Goal: Task Accomplishment & Management: Manage account settings

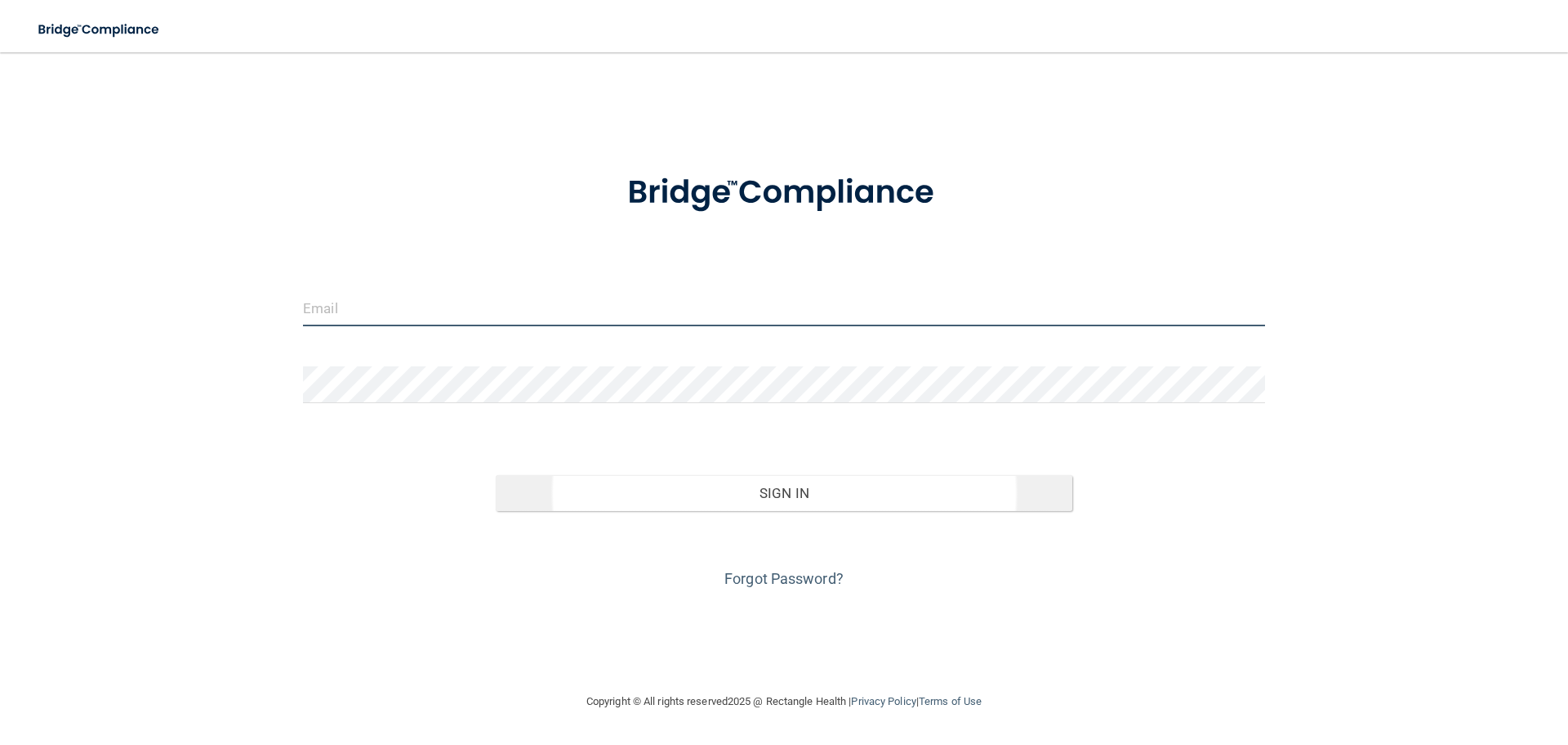
type input "[EMAIL_ADDRESS][DOMAIN_NAME]"
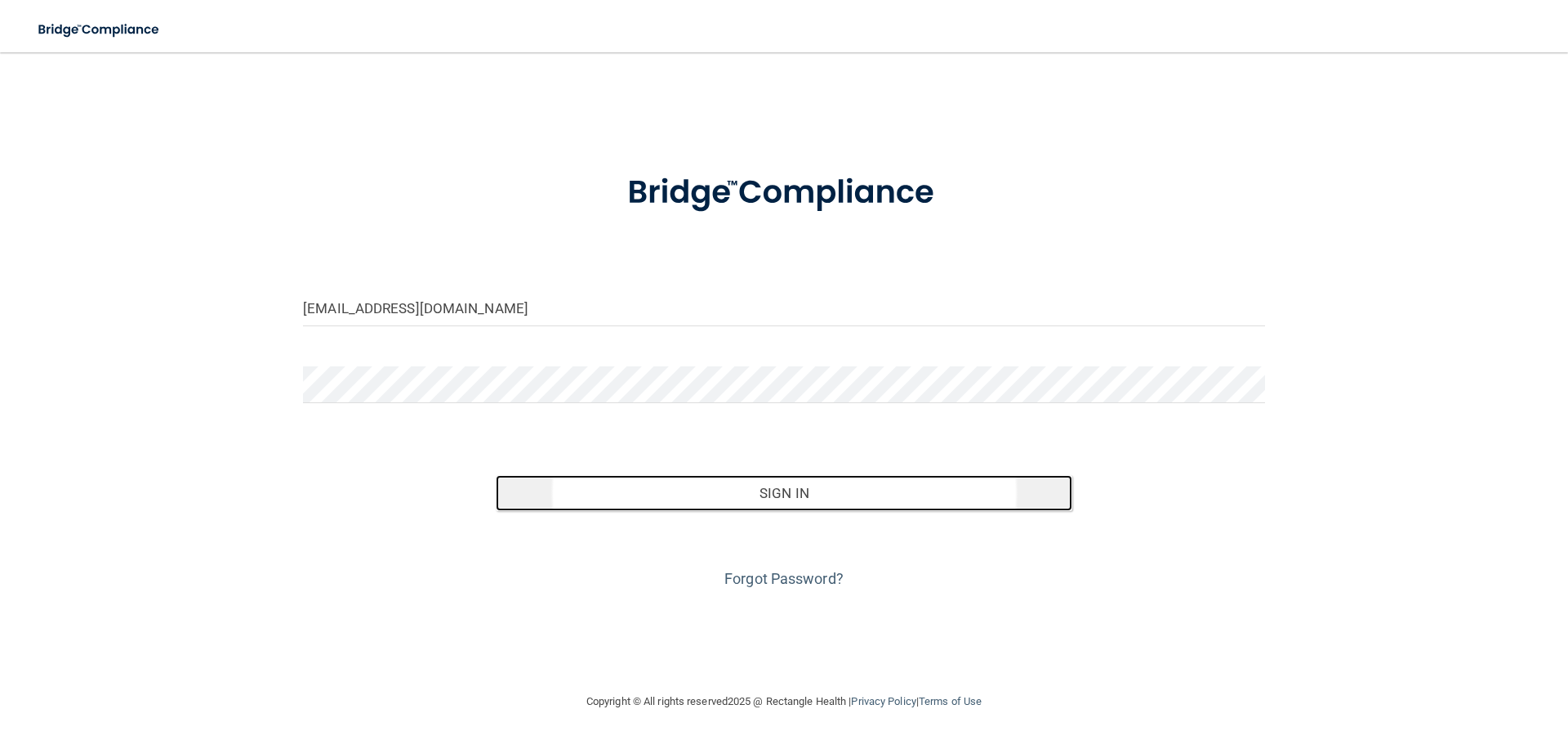
click at [833, 496] on button "Sign In" at bounding box center [784, 493] width 578 height 36
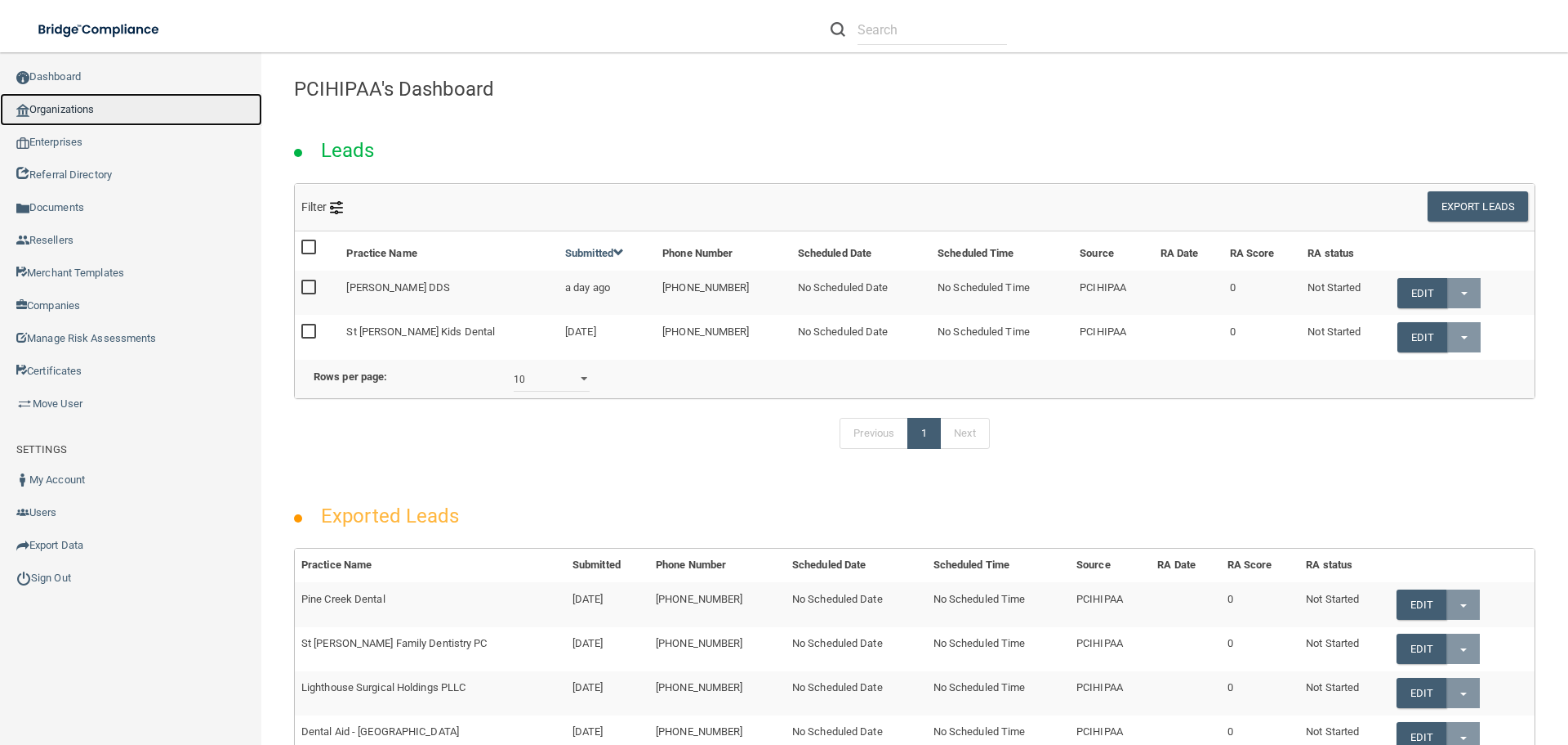
click at [62, 103] on link "Organizations" at bounding box center [131, 110] width 262 height 33
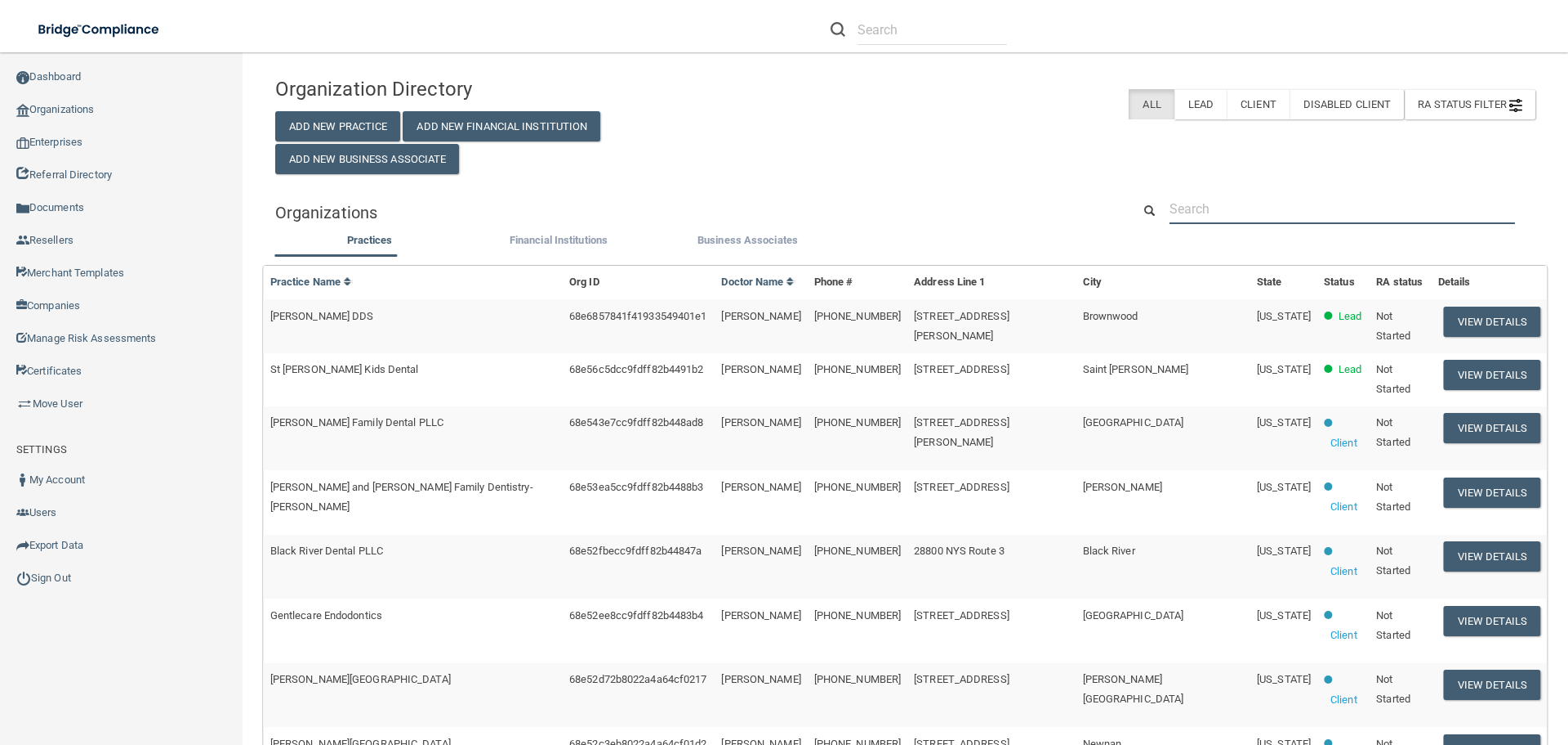
click at [1267, 202] on input "text" at bounding box center [1342, 208] width 346 height 30
paste input "Rockstar Pediatric Dentistry & Orthodontics"
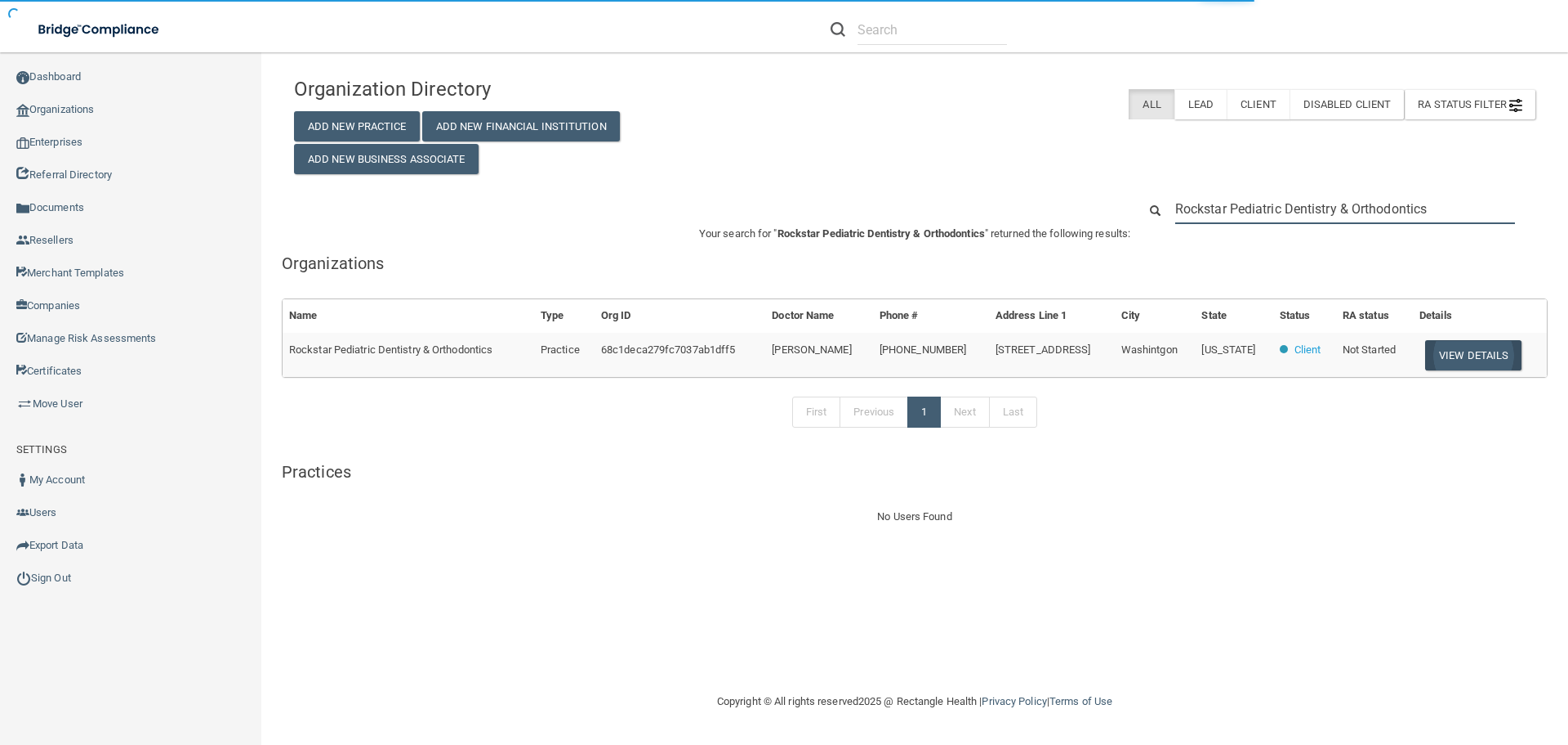
type input "Rockstar Pediatric Dentistry & Orthodontics"
click at [1485, 352] on button "View Details" at bounding box center [1474, 355] width 96 height 30
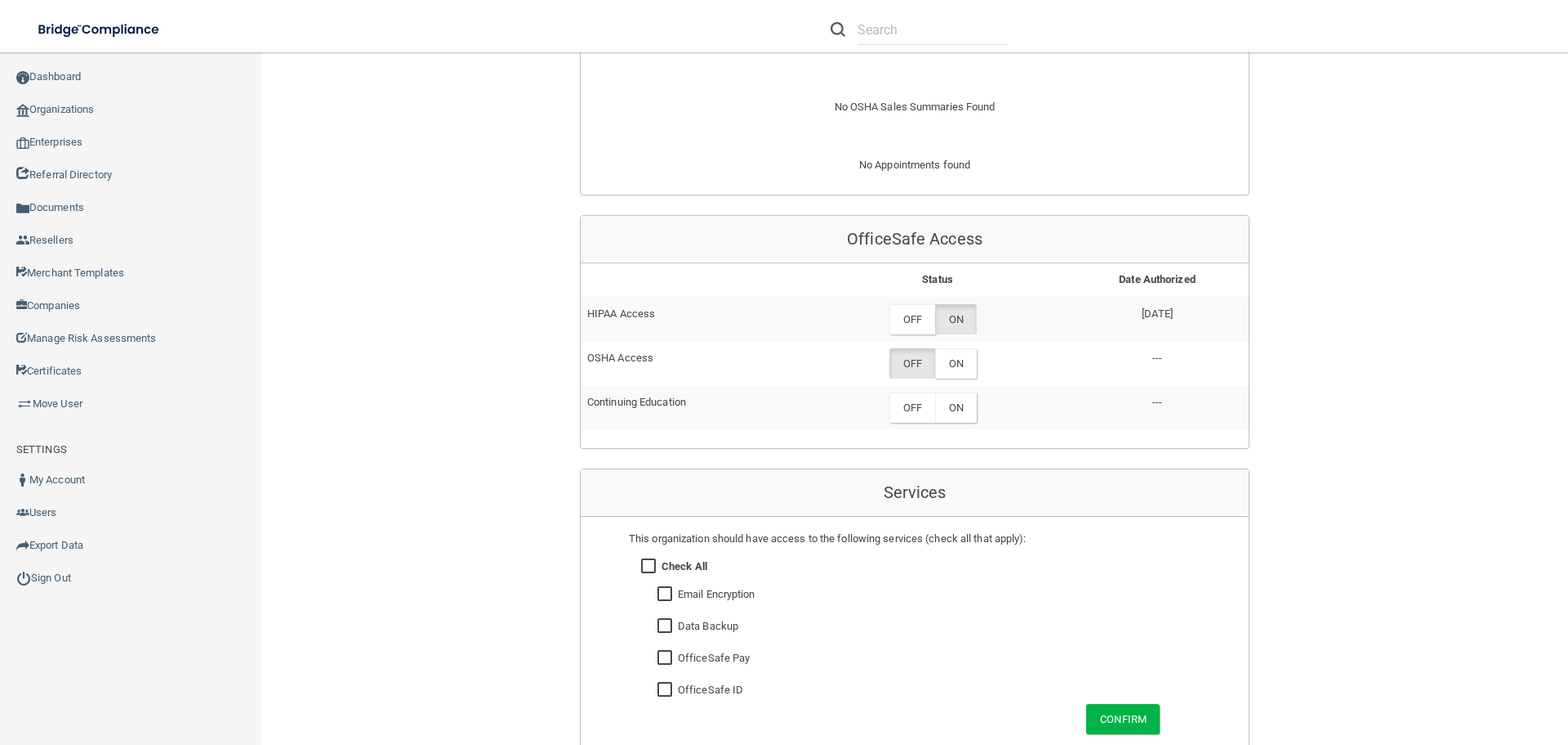
scroll to position [654, 0]
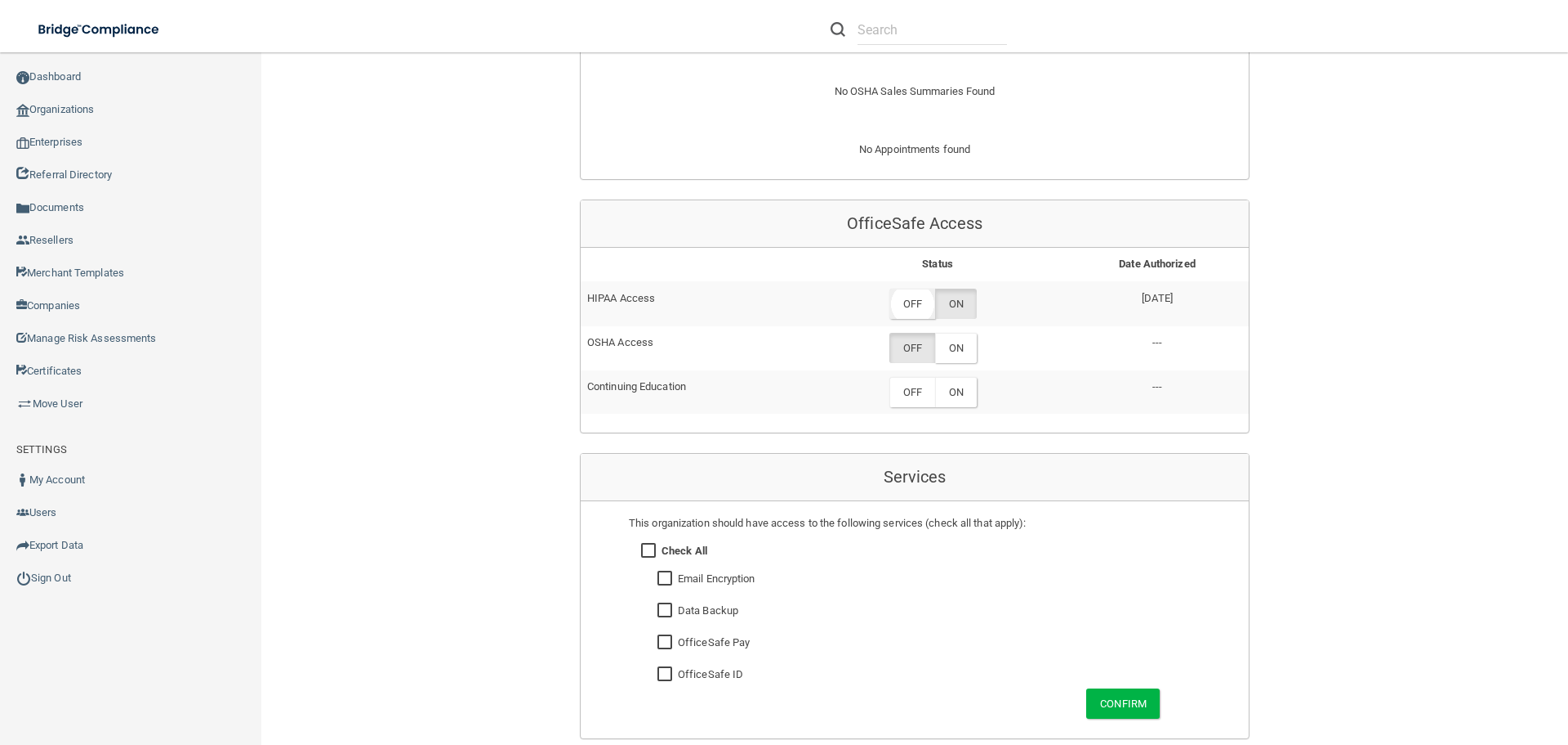
click at [906, 309] on label "OFF" at bounding box center [912, 303] width 45 height 30
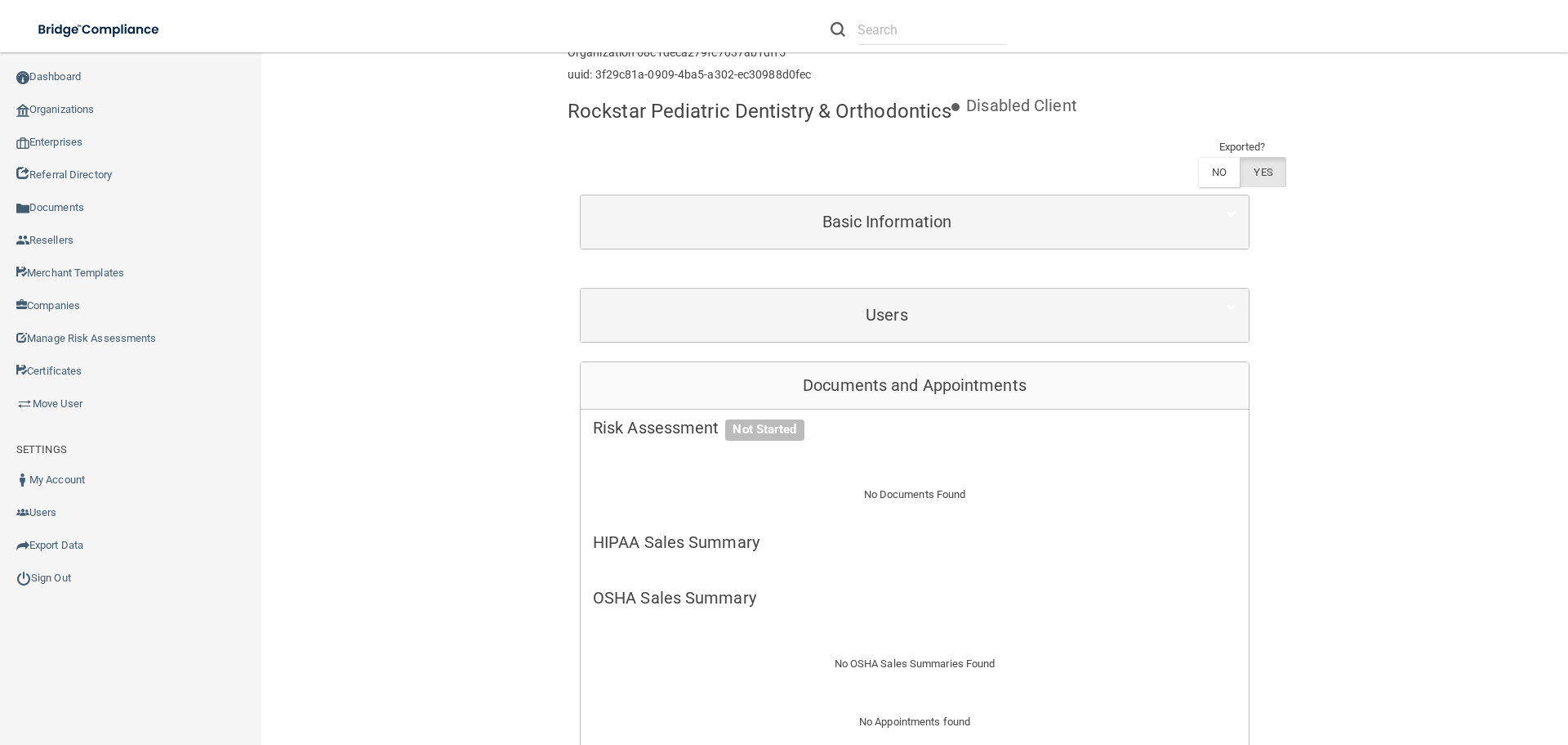
scroll to position [0, 0]
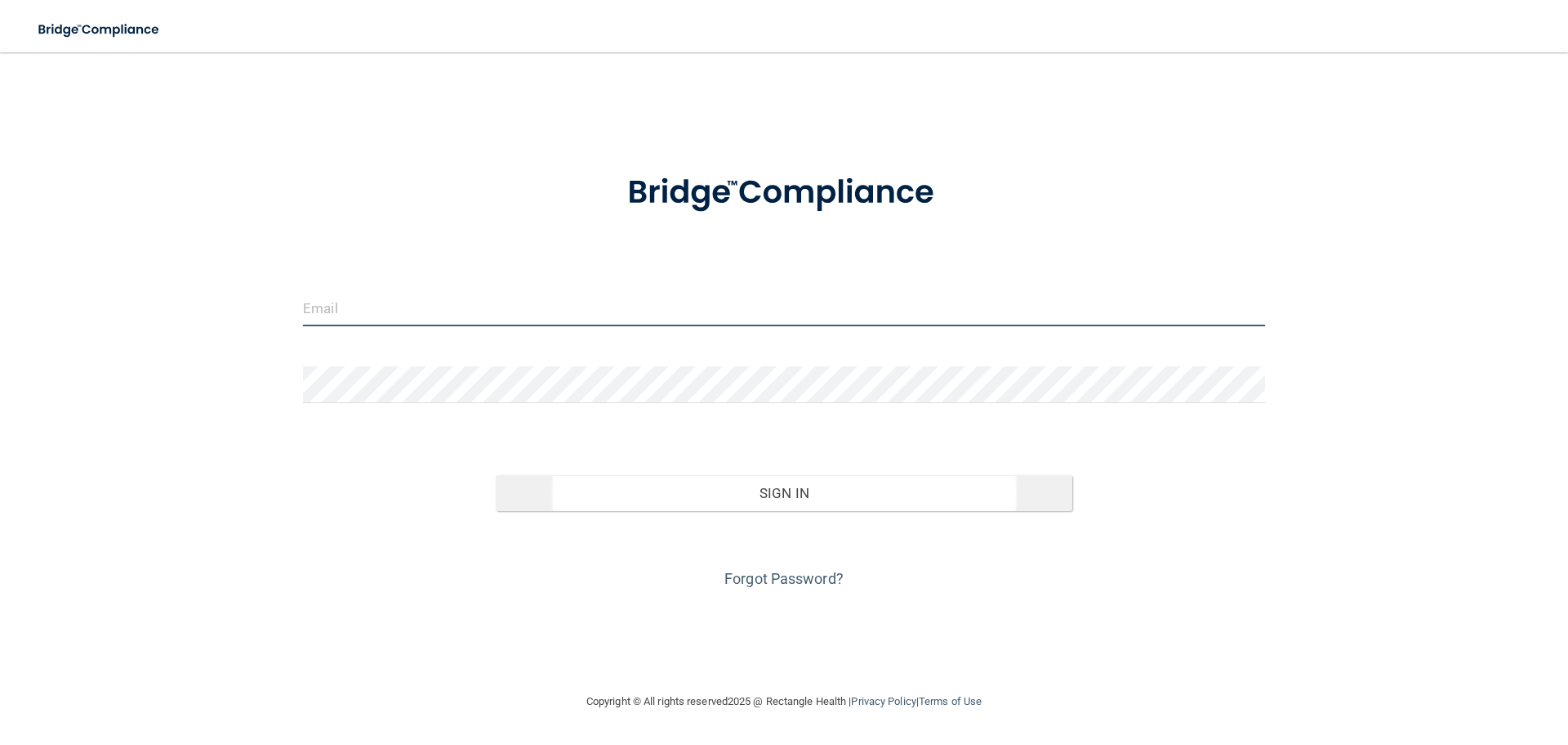
type input "[EMAIL_ADDRESS][DOMAIN_NAME]"
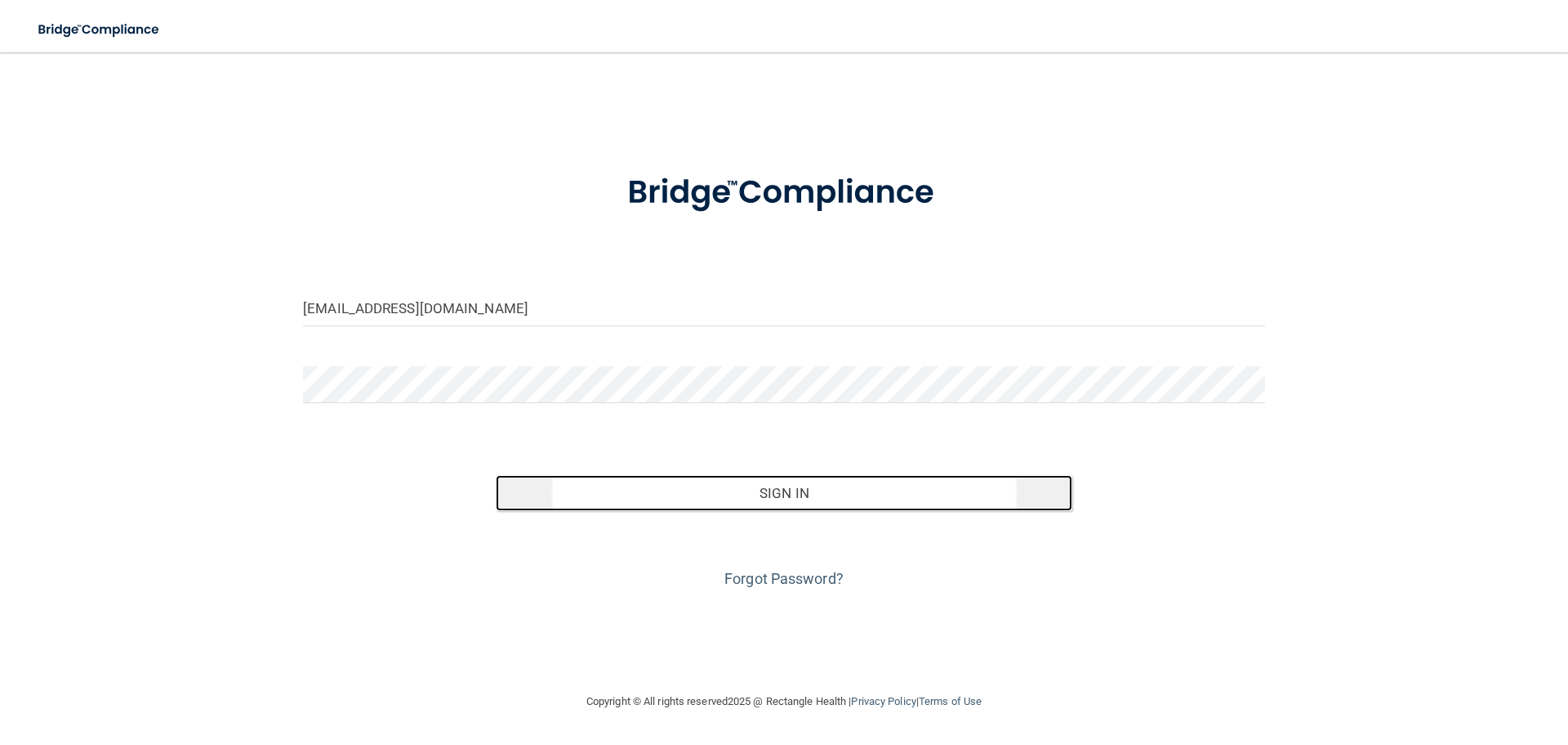
click at [801, 481] on button "Sign In" at bounding box center [784, 493] width 578 height 36
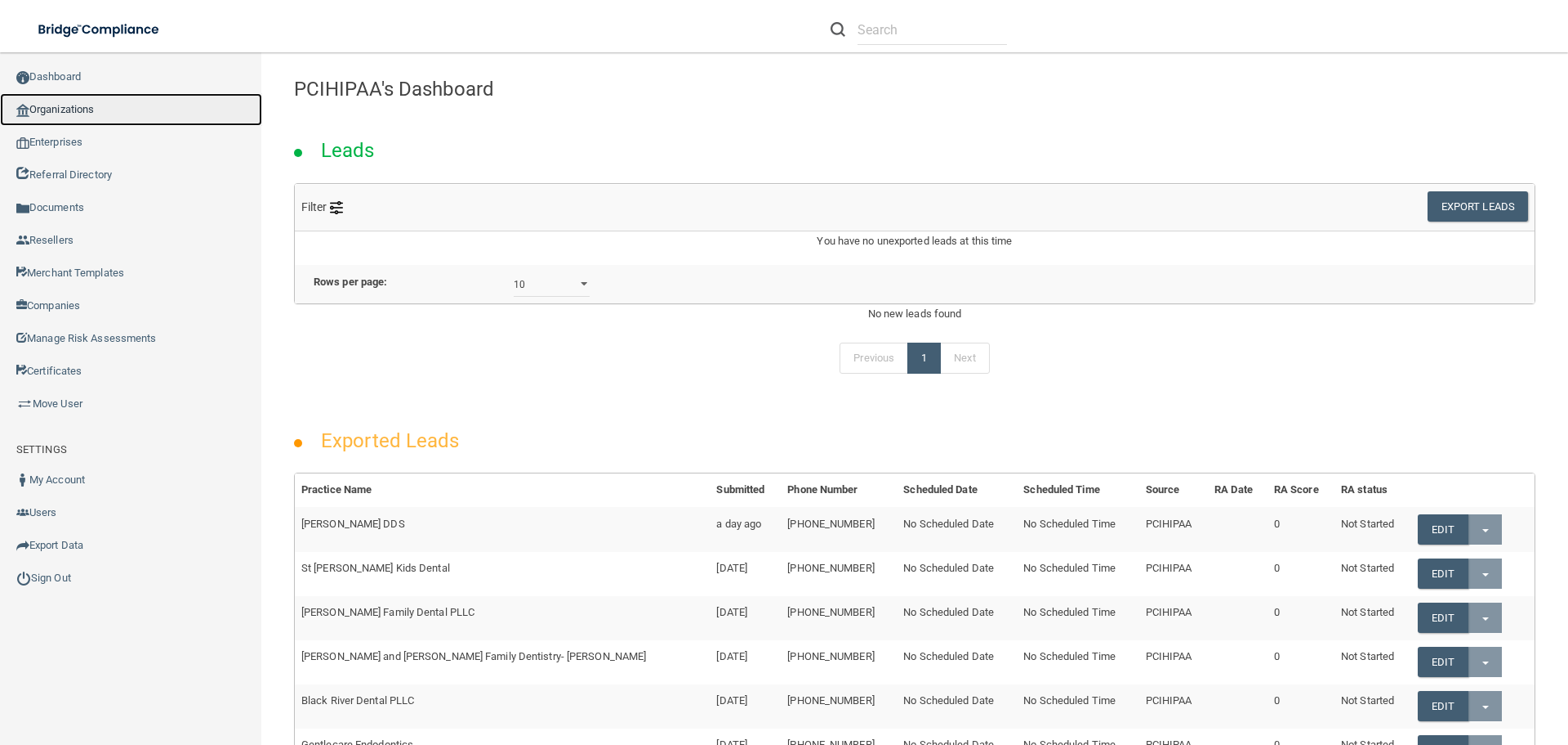
click at [131, 104] on link "Organizations" at bounding box center [131, 110] width 262 height 33
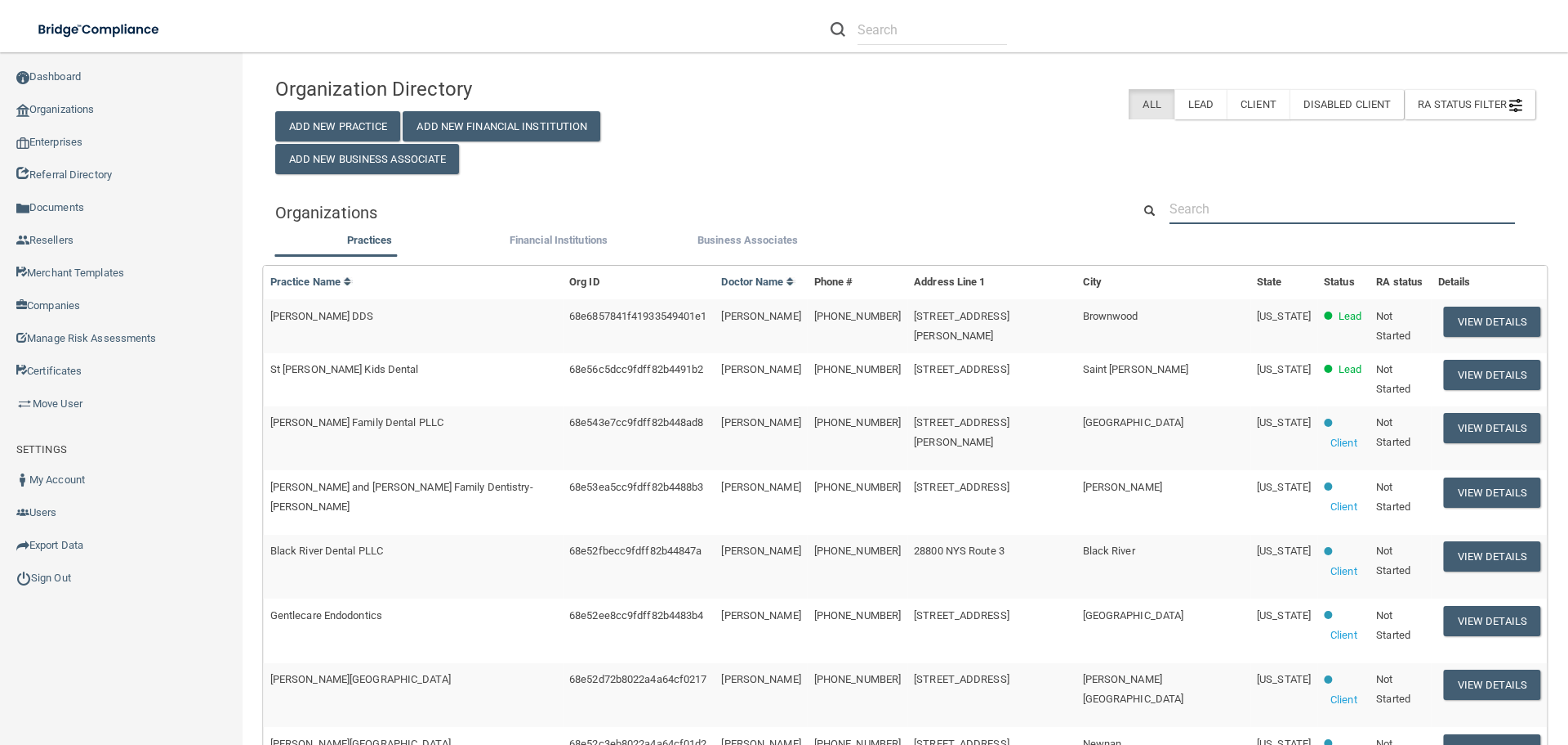
click at [1194, 211] on input "text" at bounding box center [1342, 208] width 346 height 30
paste input "Worldwide Plaza Dental PLLC"
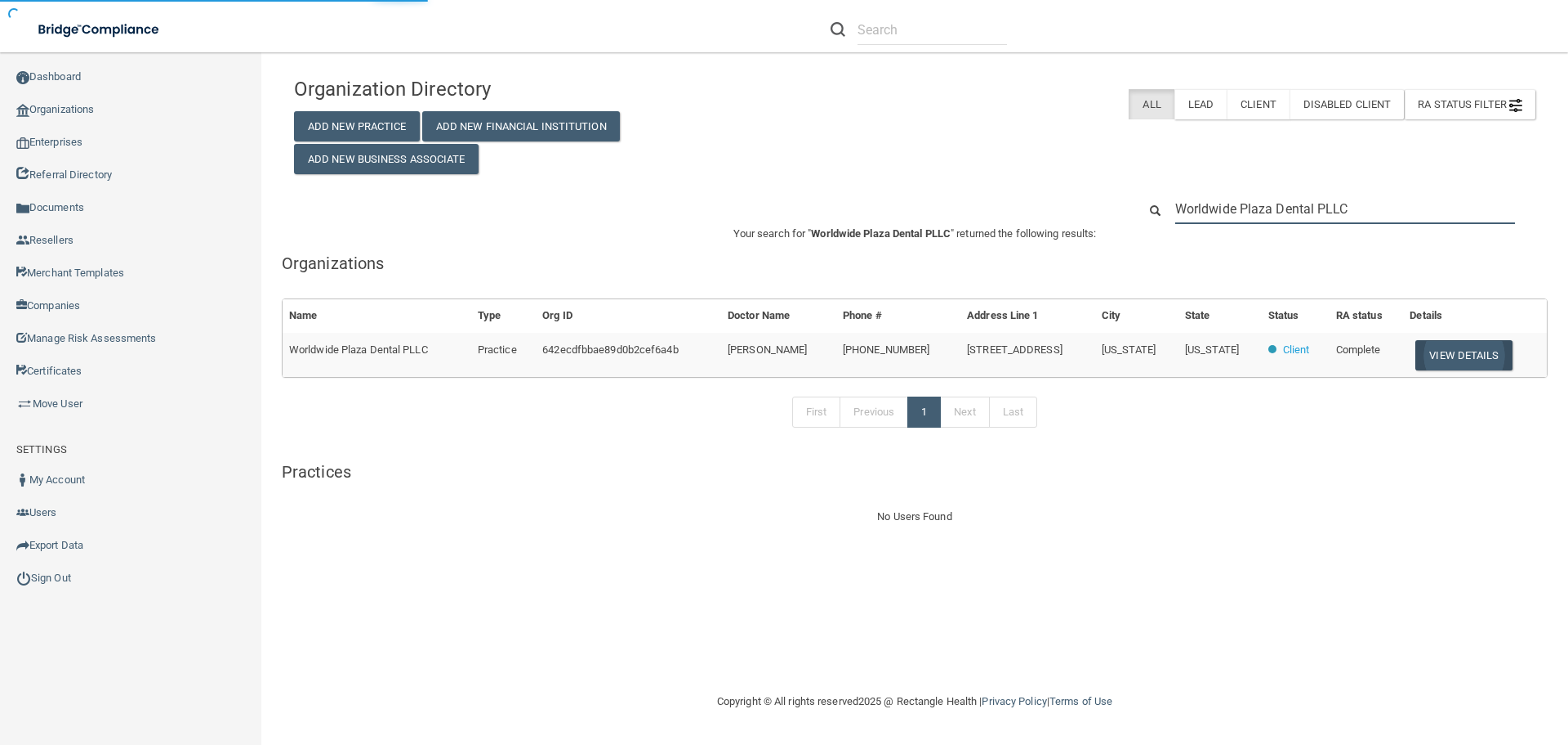
type input "Worldwide Plaza Dental PLLC"
click at [1469, 362] on button "View Details" at bounding box center [1464, 355] width 96 height 30
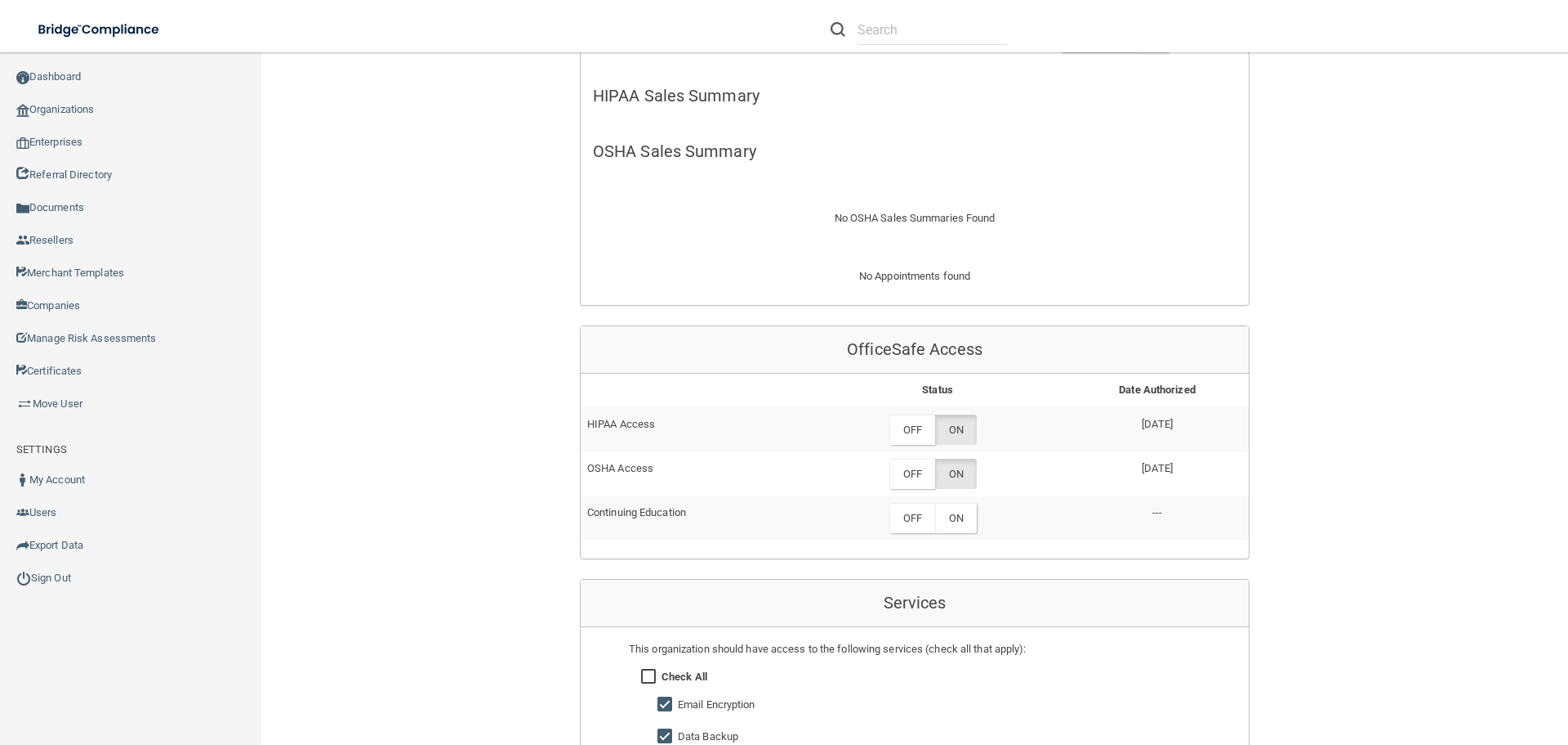
scroll to position [654, 0]
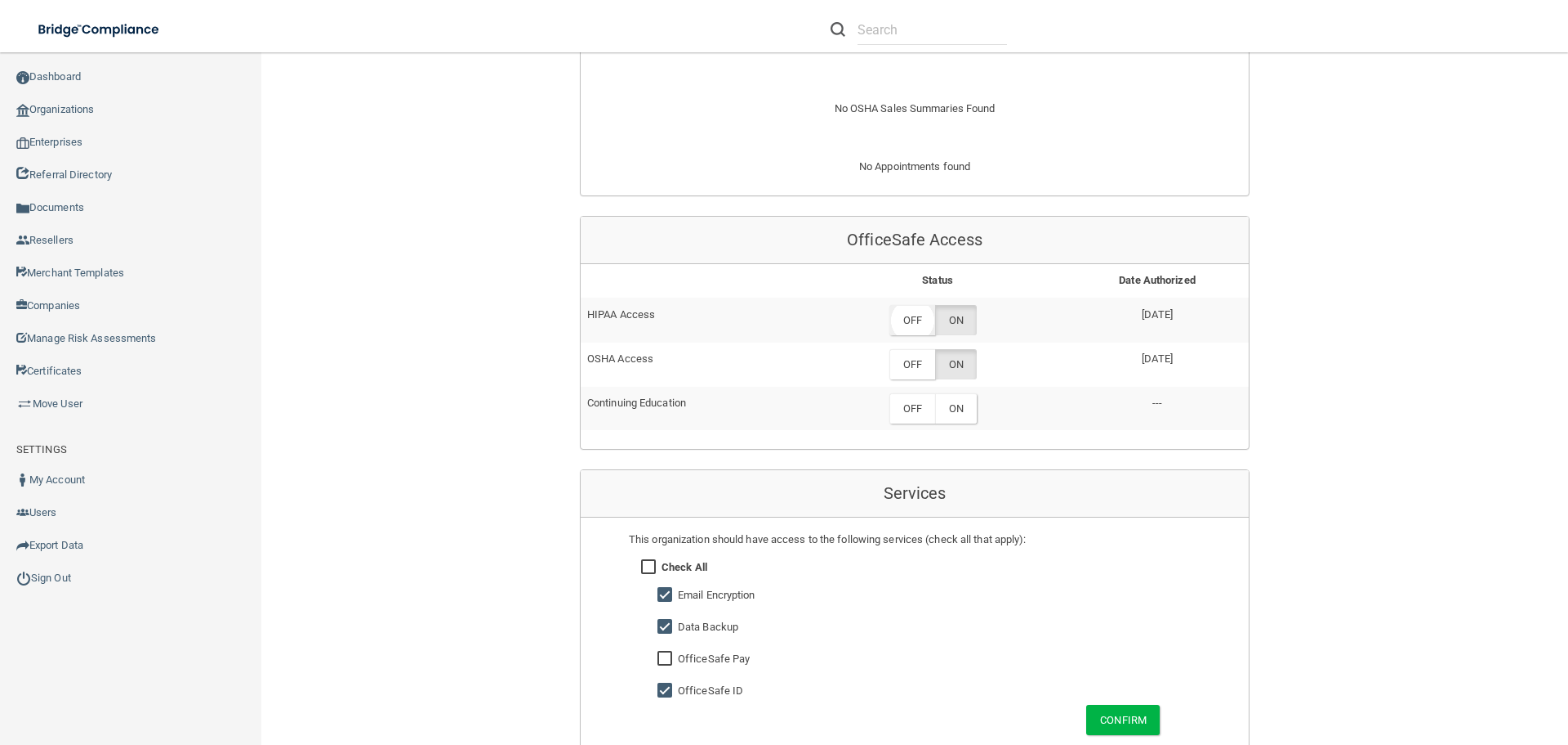
click at [910, 328] on label "OFF" at bounding box center [912, 319] width 45 height 30
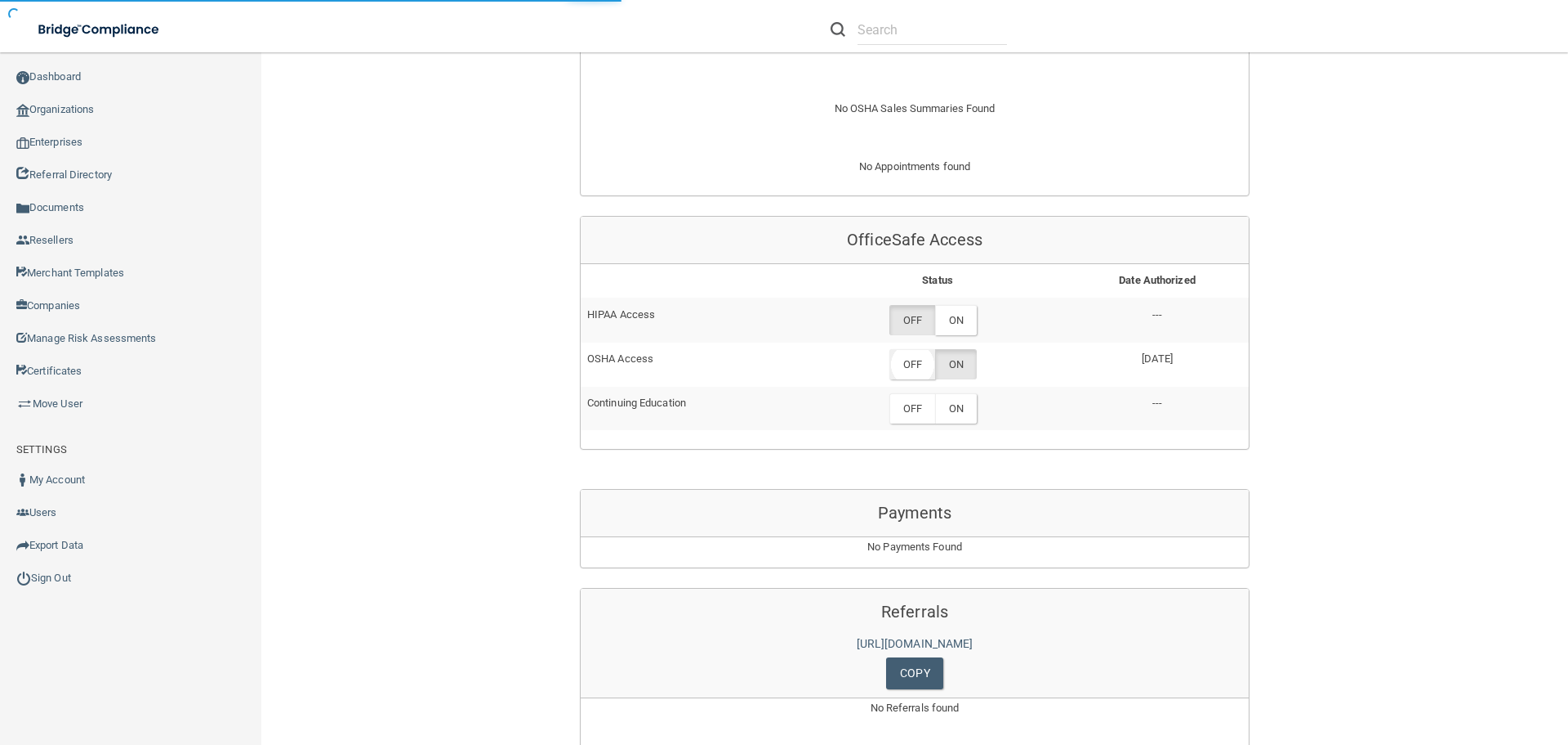
click at [921, 361] on label "OFF" at bounding box center [912, 364] width 45 height 30
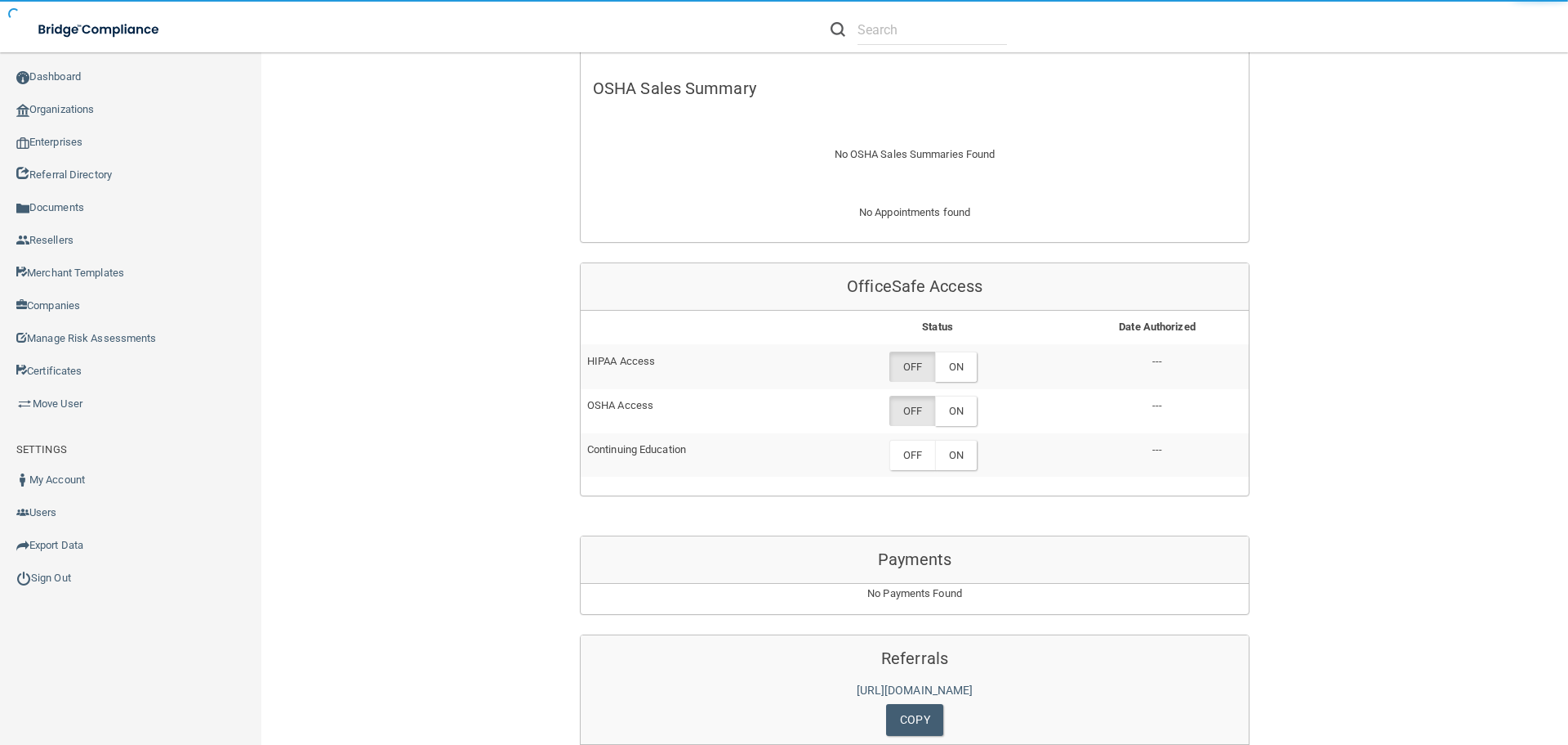
scroll to position [700, 0]
